Goal: Find specific page/section: Find specific page/section

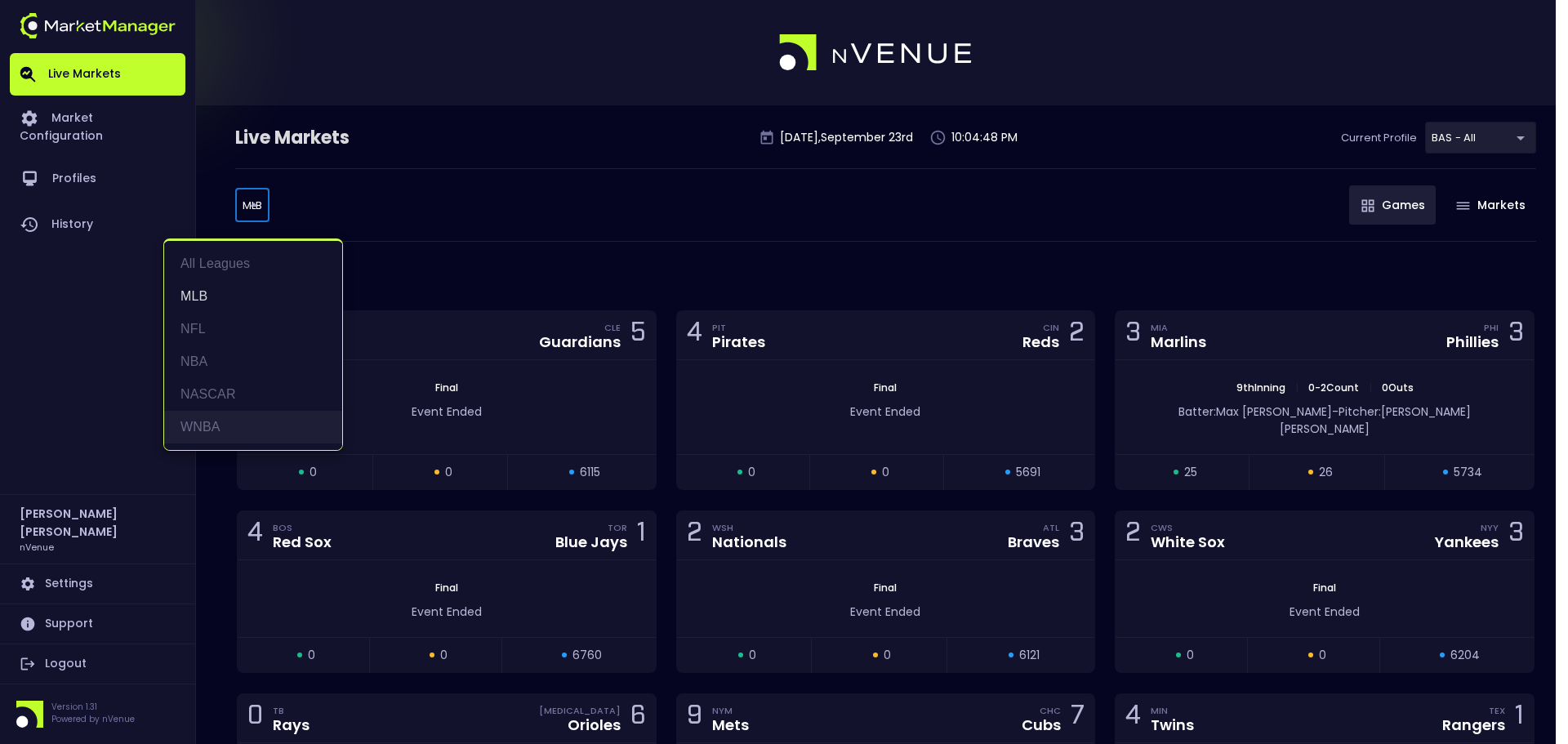
click at [205, 423] on li "WNBA" at bounding box center [253, 427] width 178 height 33
type input "WNBA"
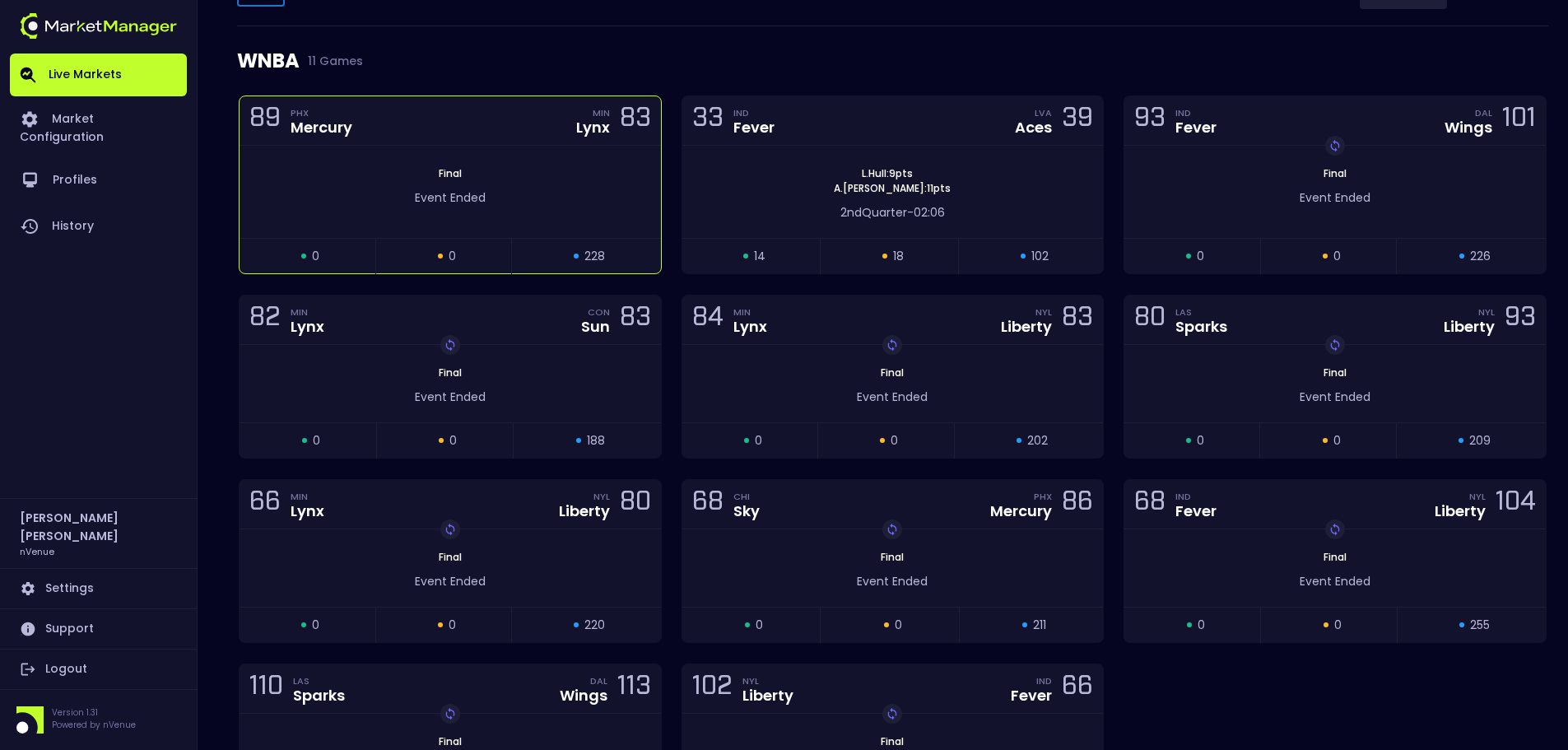
scroll to position [247, 0]
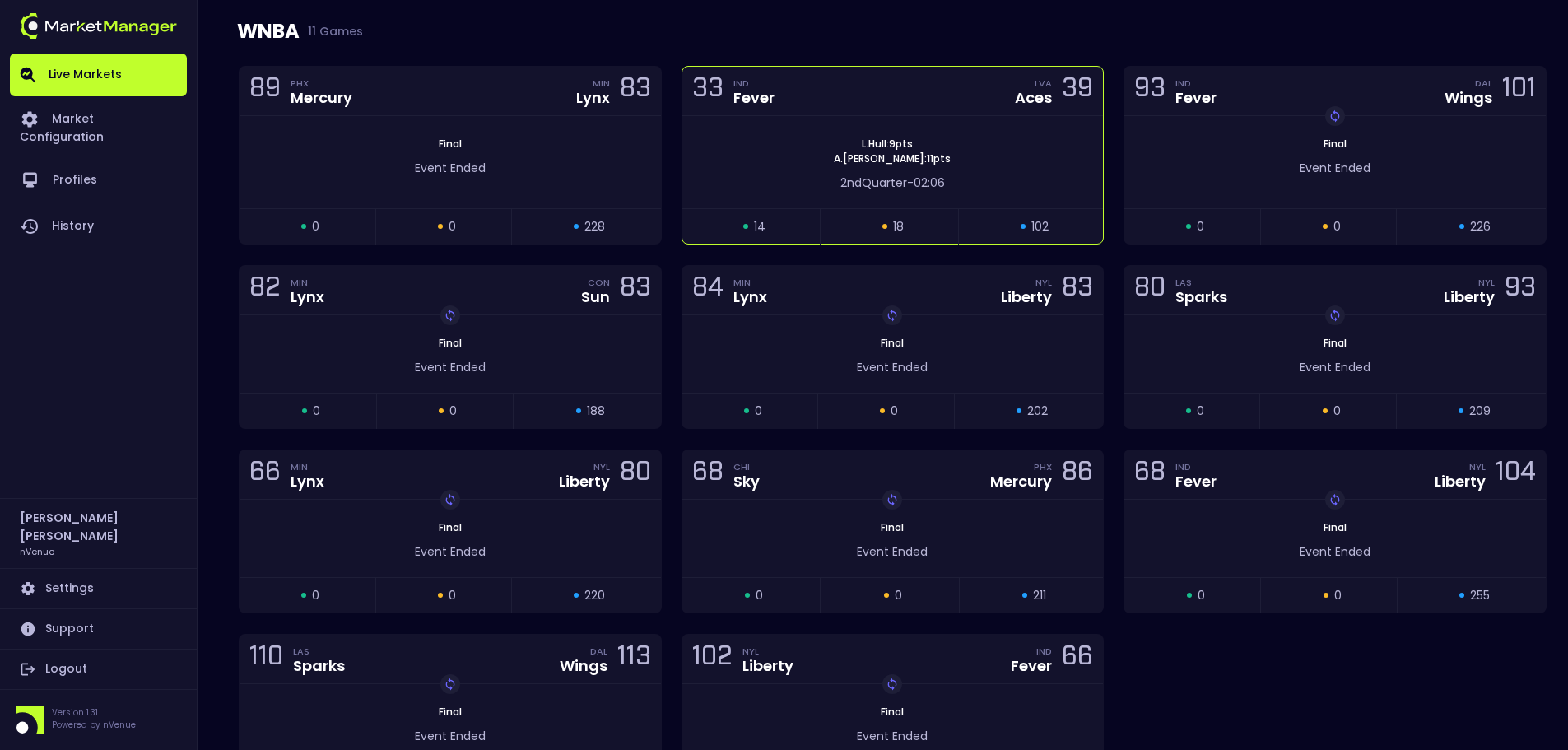
click at [1031, 146] on div "[PERSON_NAME] : 9 pts [PERSON_NAME] : 11 pts" at bounding box center [893, 151] width 422 height 30
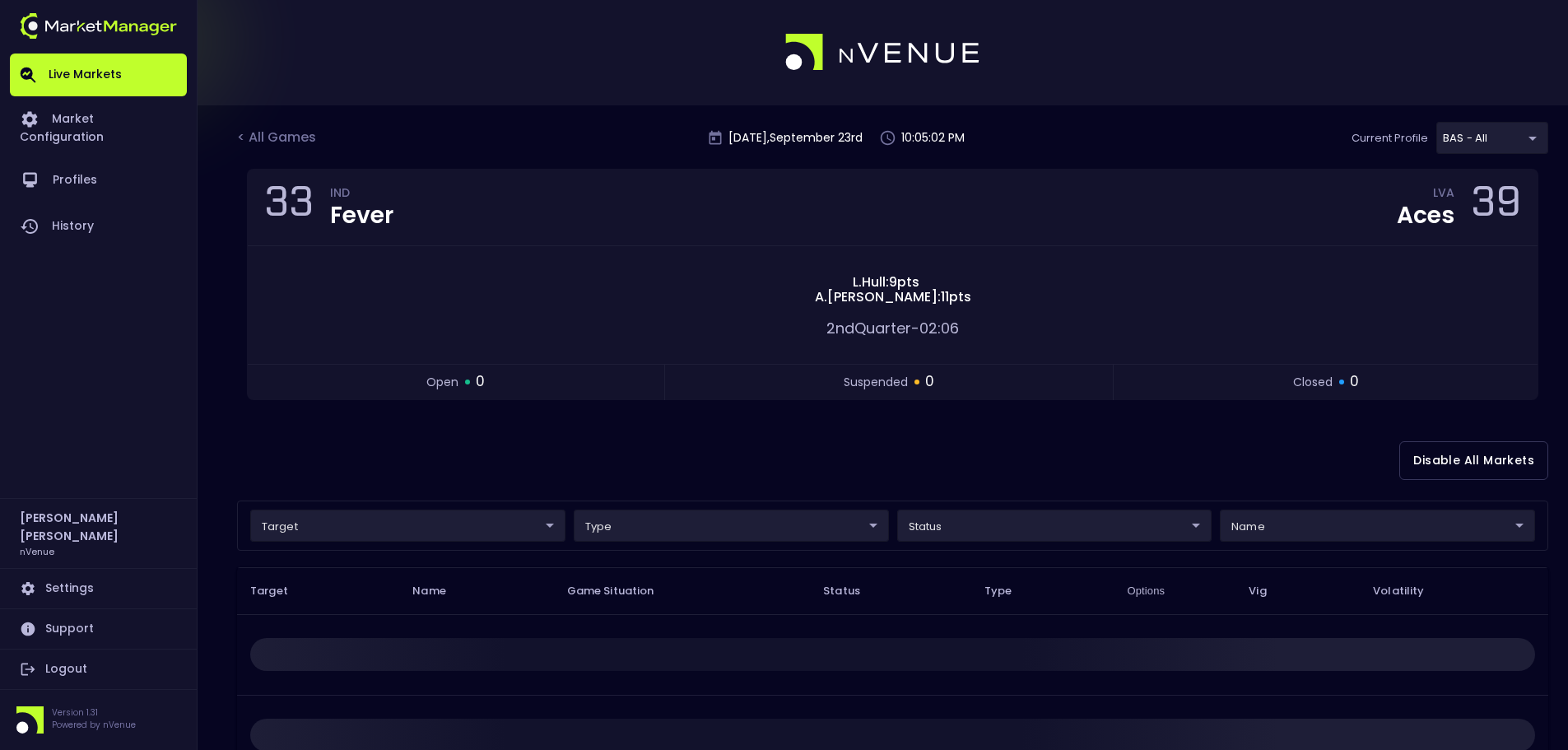
scroll to position [0, 0]
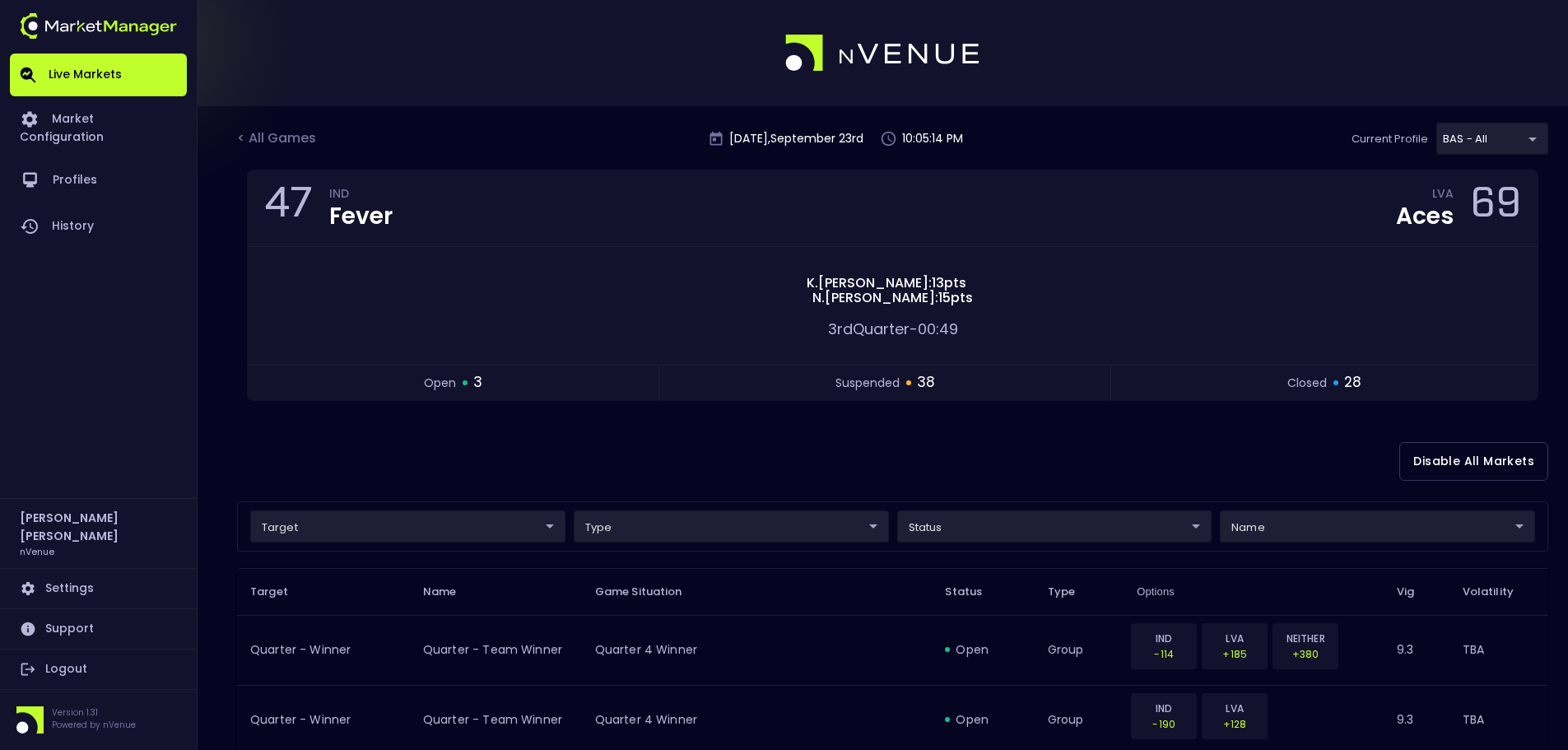
click at [1370, 27] on div at bounding box center [784, 52] width 1568 height 106
click at [279, 141] on div "< All Games" at bounding box center [278, 139] width 82 height 21
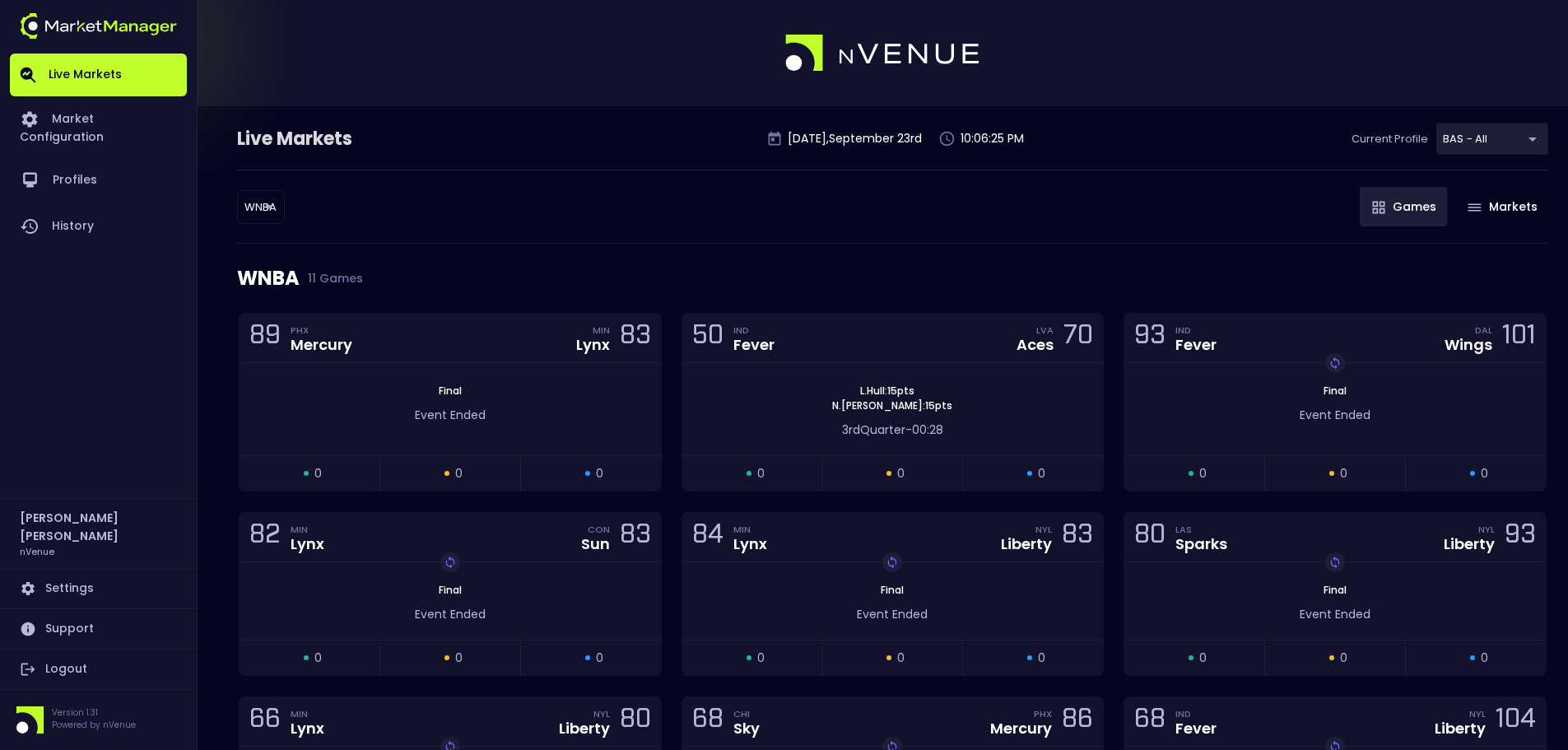
click at [246, 197] on body "Live Markets Market Configuration Profiles History [PERSON_NAME] nVenue Setting…" at bounding box center [784, 564] width 1568 height 1128
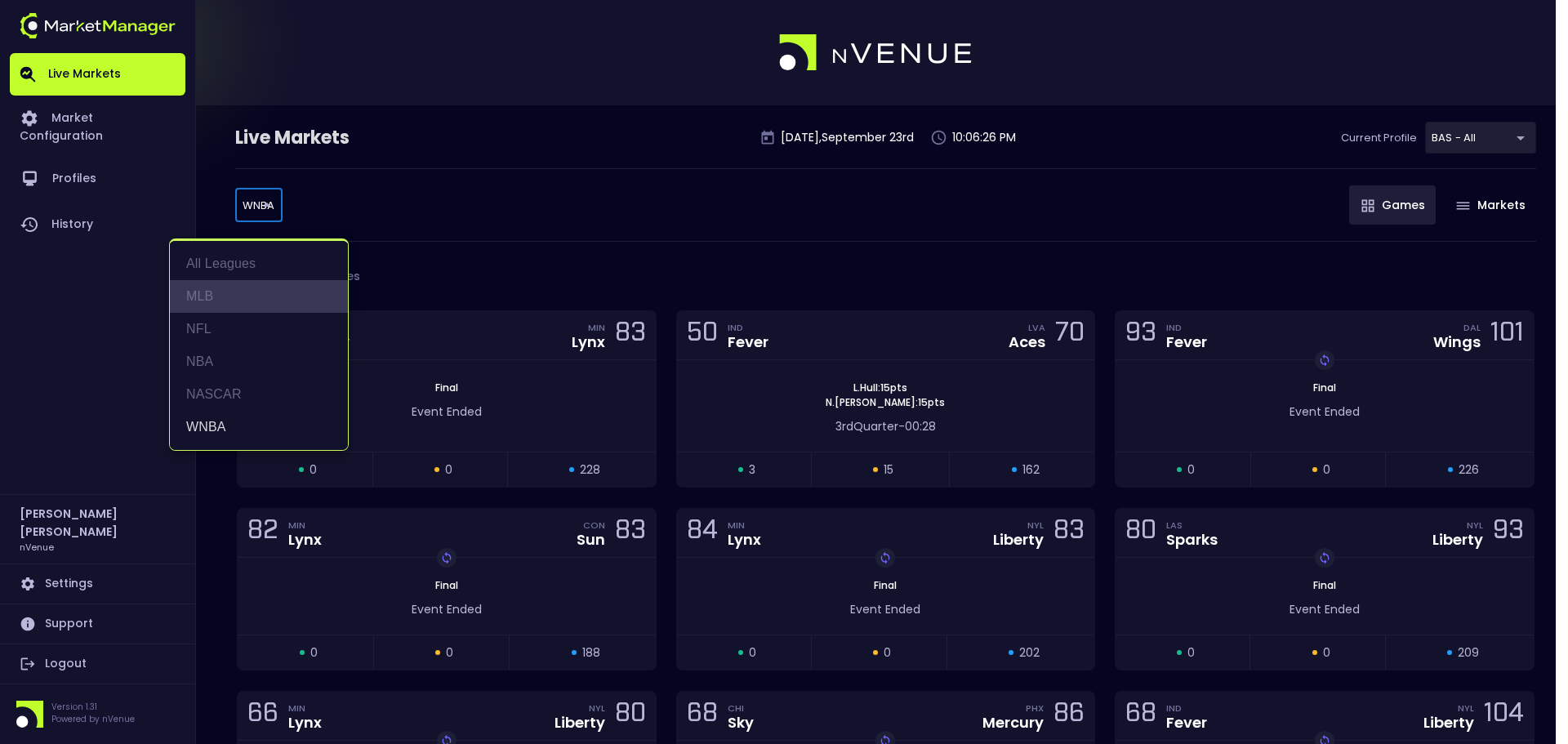
click at [235, 298] on li "MLB" at bounding box center [259, 296] width 178 height 33
type input "MLB"
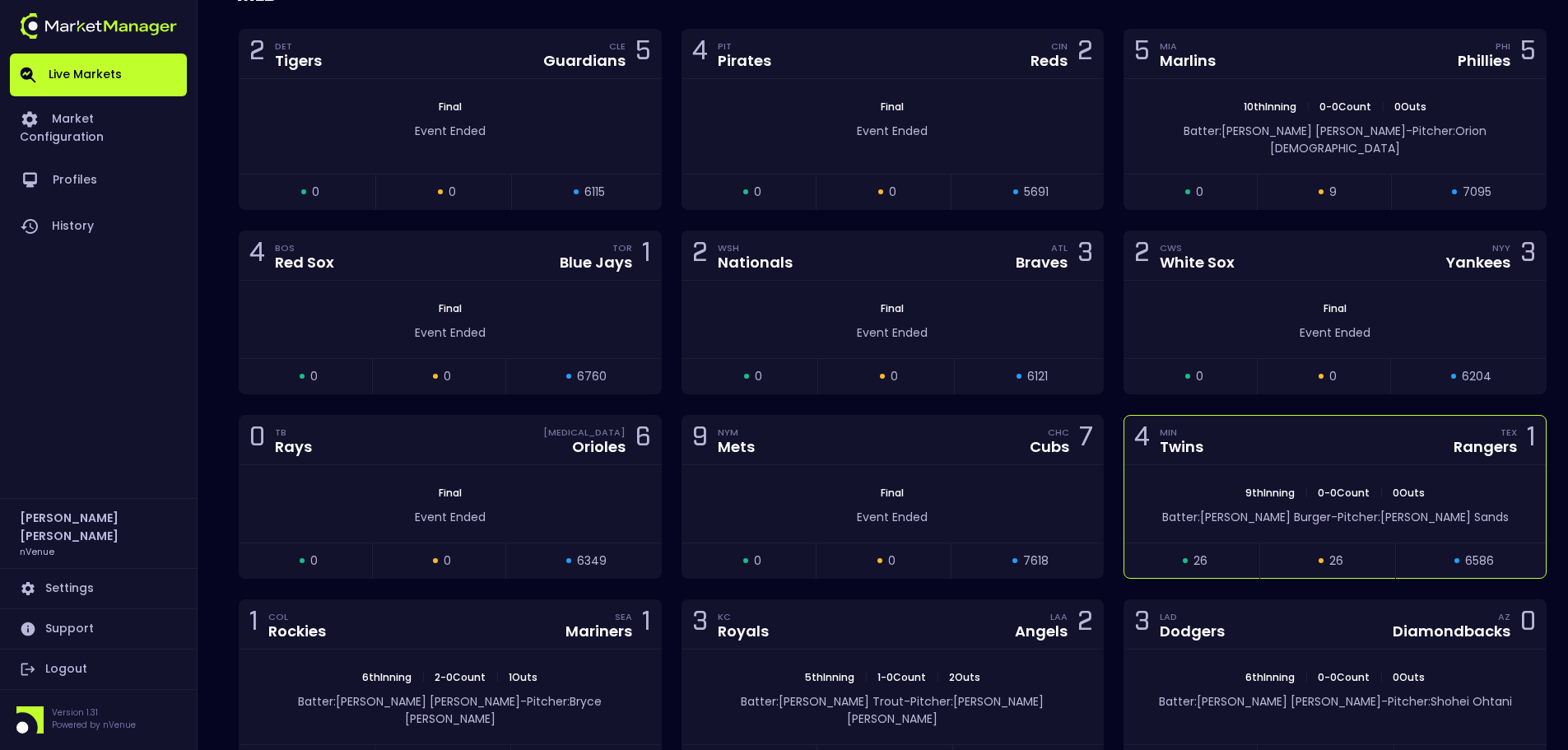
scroll to position [247, 0]
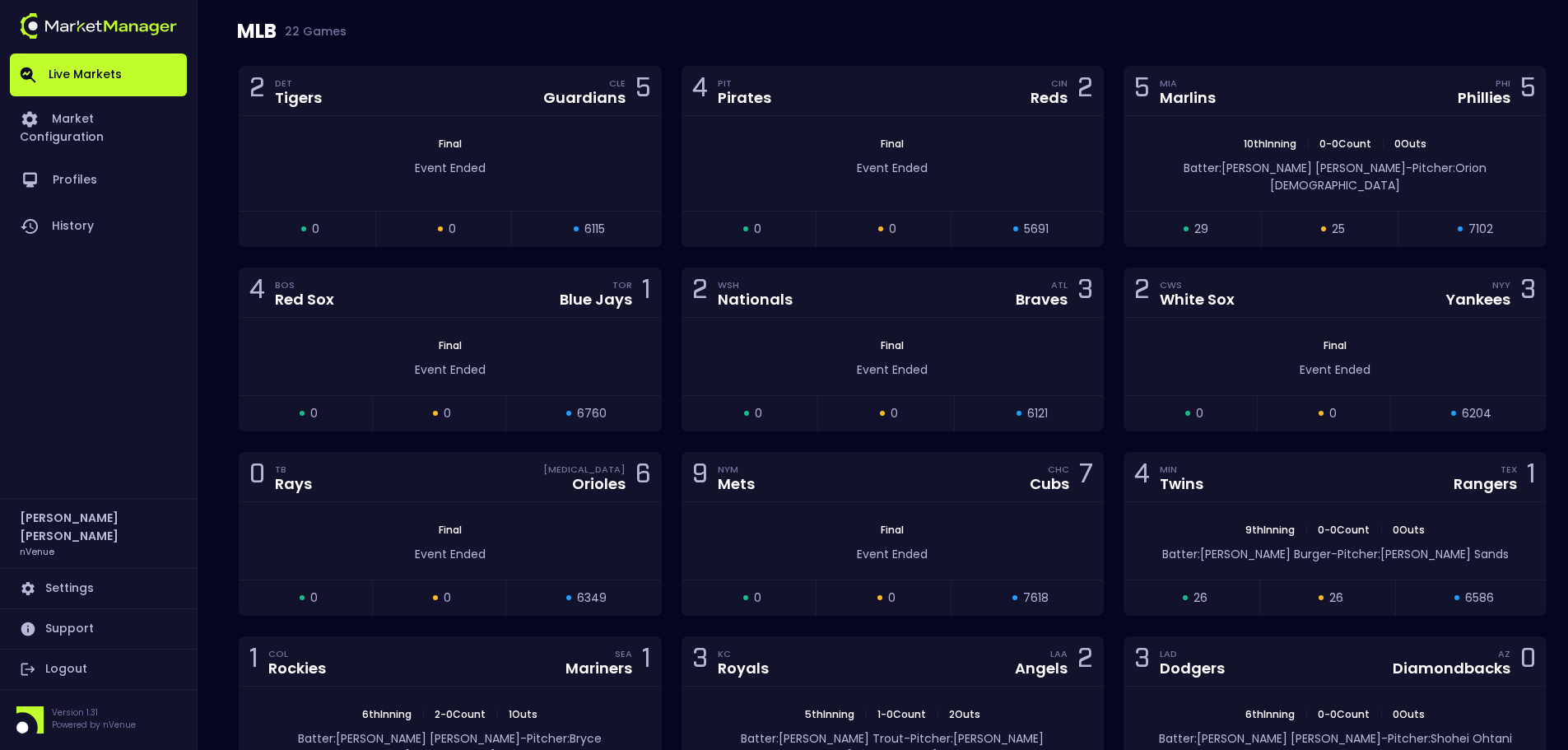
click at [1304, 7] on div "MLB 22 Games" at bounding box center [892, 31] width 1311 height 69
